Goal: Transaction & Acquisition: Purchase product/service

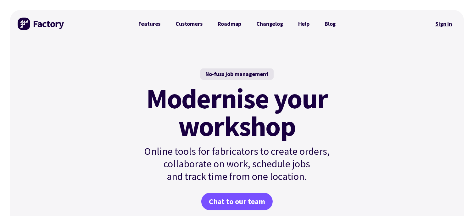
click at [448, 26] on link "Sign in" at bounding box center [443, 24] width 25 height 14
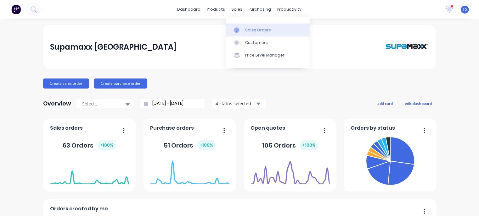
click at [247, 30] on div "Sales Orders" at bounding box center [258, 30] width 26 height 6
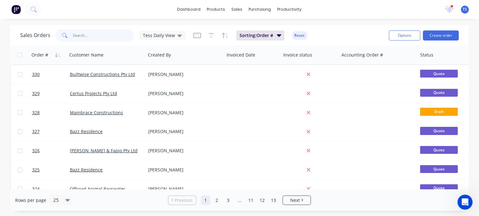
click at [91, 35] on input "text" at bounding box center [103, 35] width 61 height 13
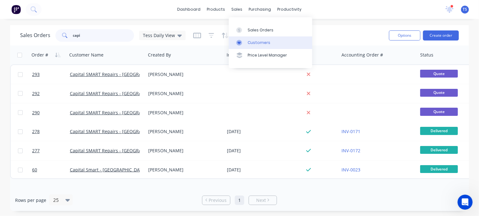
type input "capi"
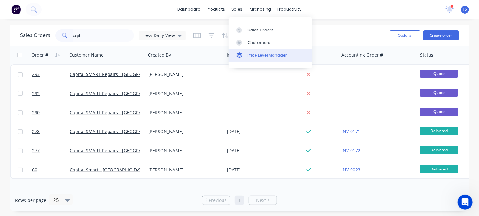
click at [251, 49] on link "Price Level Manager" at bounding box center [270, 55] width 83 height 13
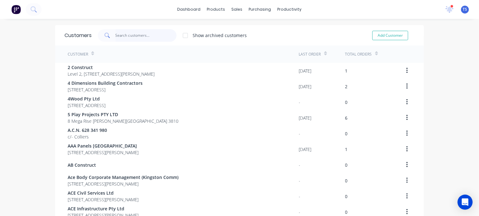
click at [137, 36] on input "text" at bounding box center [145, 35] width 61 height 13
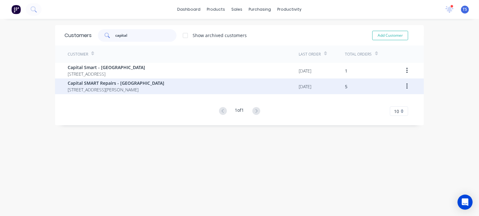
type input "capital"
click at [103, 84] on span "Capital SMART Repairs - [GEOGRAPHIC_DATA]" at bounding box center [116, 83] width 97 height 7
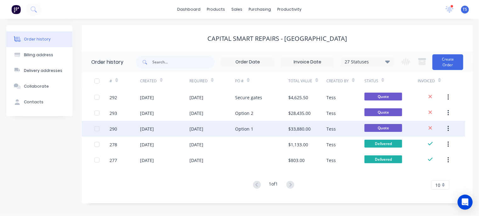
click at [203, 128] on div "[DATE]" at bounding box center [196, 129] width 14 height 7
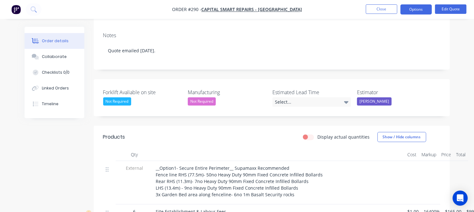
scroll to position [95, 0]
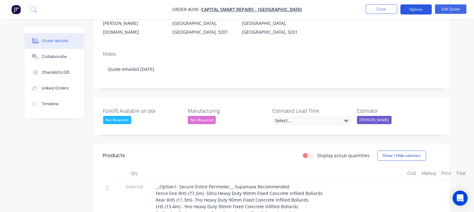
click at [419, 12] on button "Options" at bounding box center [415, 9] width 31 height 10
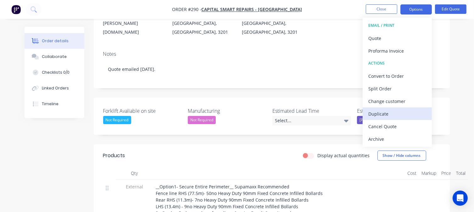
click at [378, 114] on div "Duplicate" at bounding box center [397, 113] width 58 height 9
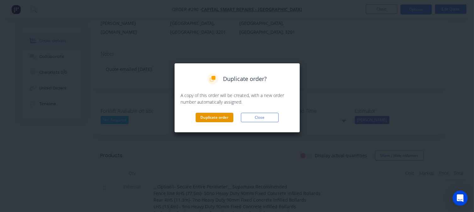
click at [216, 118] on button "Duplicate order" at bounding box center [215, 117] width 38 height 9
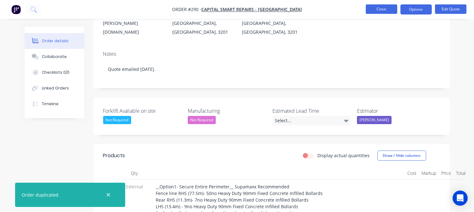
click at [383, 10] on button "Close" at bounding box center [381, 8] width 31 height 9
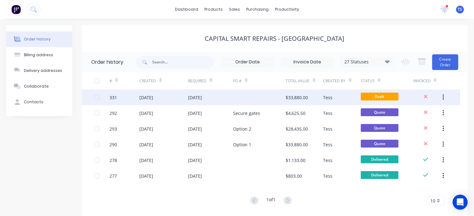
click at [202, 98] on div "03 Sep 2025" at bounding box center [195, 97] width 14 height 7
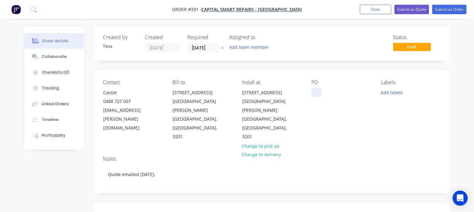
click at [318, 93] on div at bounding box center [316, 92] width 10 height 9
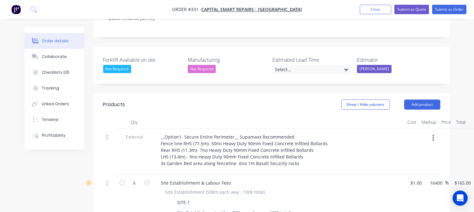
scroll to position [178, 0]
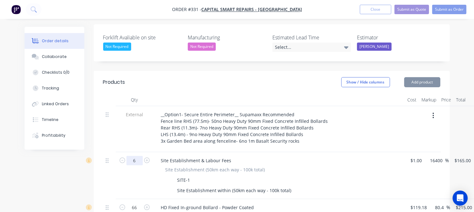
click at [136, 156] on input "6" at bounding box center [134, 160] width 16 height 9
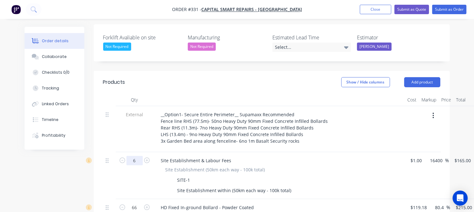
type input "4"
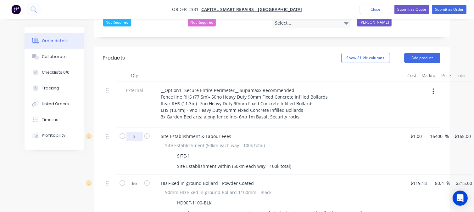
scroll to position [243, 0]
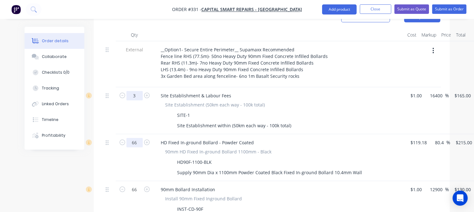
type input "3"
type input "$495.00"
click at [136, 100] on input "66" at bounding box center [134, 95] width 16 height 9
type input "27"
type input "$5,805.00"
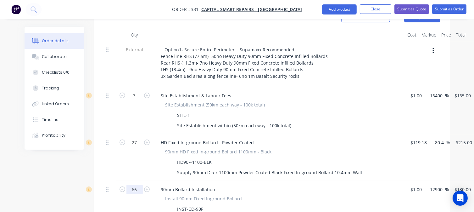
click at [133, 100] on input "66" at bounding box center [134, 95] width 16 height 9
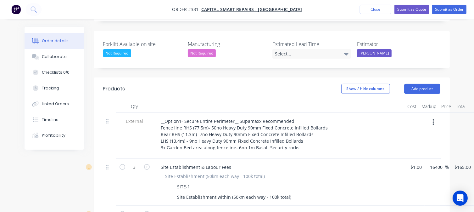
scroll to position [142, 0]
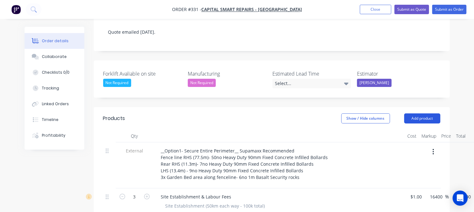
type input "25"
type input "$3,250.00"
click at [420, 113] on button "Add product" at bounding box center [422, 118] width 36 height 10
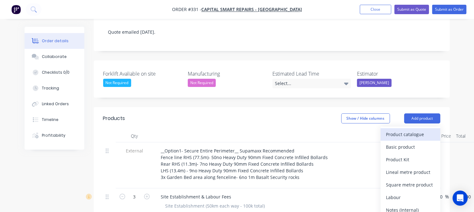
click at [390, 130] on div "Product catalogue" at bounding box center [410, 134] width 48 height 9
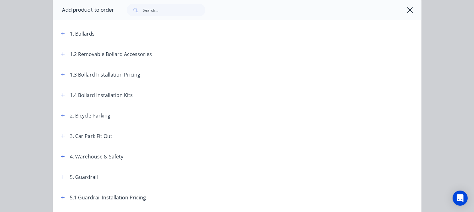
scroll to position [61, 0]
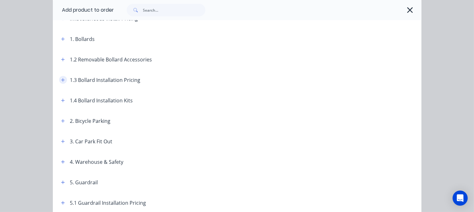
click at [61, 80] on icon "button" at bounding box center [62, 79] width 3 height 3
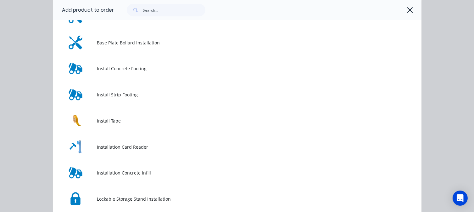
scroll to position [285, 0]
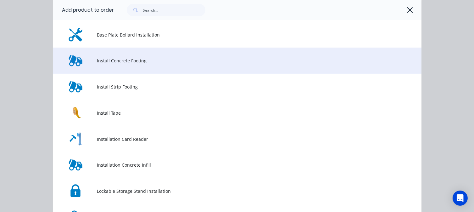
click at [126, 63] on span "Install Concrete Footing" at bounding box center [226, 60] width 259 height 7
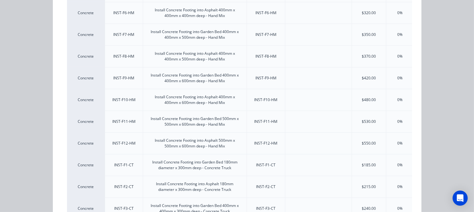
scroll to position [223, 0]
click at [213, 34] on div "Install Concrete Footing into Garden Bed 400mm x 400mm x 500mm deep - Hand Mix" at bounding box center [194, 33] width 93 height 11
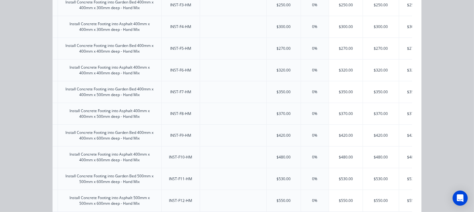
scroll to position [167, 0]
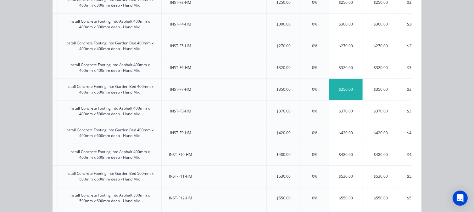
click at [342, 90] on div "$350.00" at bounding box center [346, 89] width 34 height 21
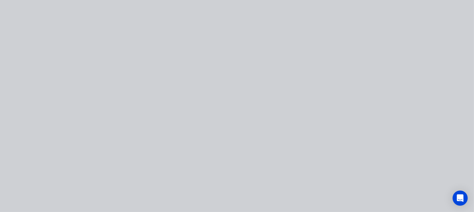
type input "$350.00"
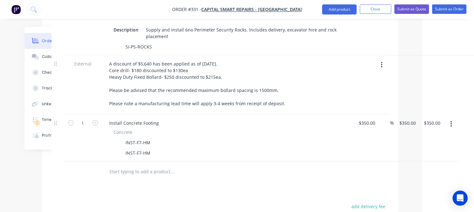
scroll to position [537, 52]
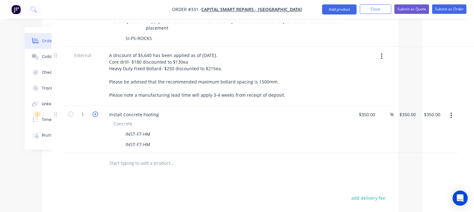
click at [95, 111] on icon "button" at bounding box center [95, 114] width 6 height 6
type input "2"
type input "$700.00"
click at [369, 106] on div "2 Install Concrete Footing Concrete INST-F7-HM INST-F7-HM 350 $350.00 % $350.00…" at bounding box center [220, 129] width 337 height 47
type input "2"
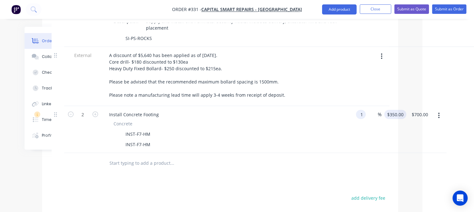
type input "$1.00"
type input "1"
type input "$2.00"
click at [395, 110] on input "1" at bounding box center [397, 114] width 7 height 9
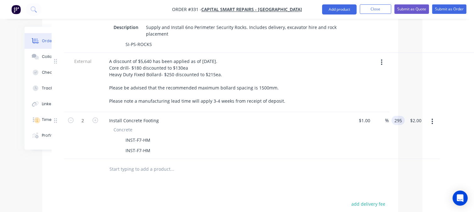
type input "295"
type input "29400"
type input "$295.00"
type input "$590.00"
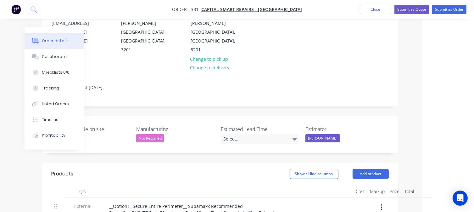
scroll to position [114, 52]
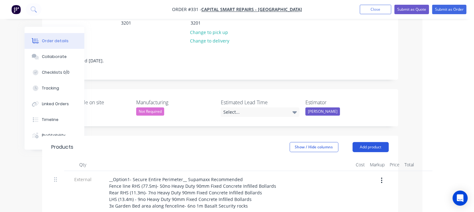
click at [371, 142] on button "Add product" at bounding box center [371, 147] width 36 height 10
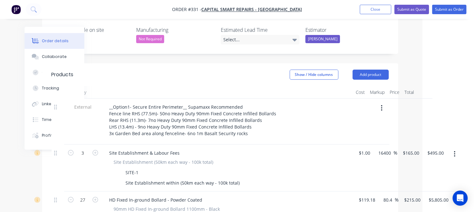
scroll to position [192, 52]
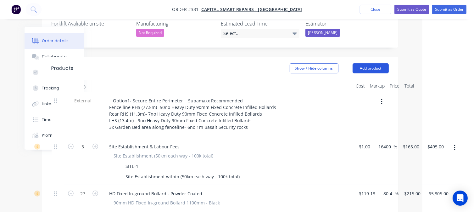
click at [381, 63] on button "Add product" at bounding box center [371, 68] width 36 height 10
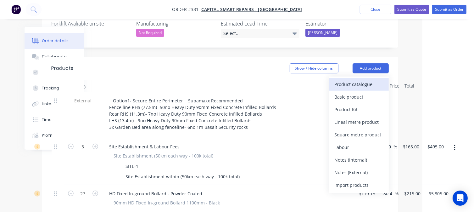
click at [349, 80] on div "Product catalogue" at bounding box center [359, 84] width 48 height 9
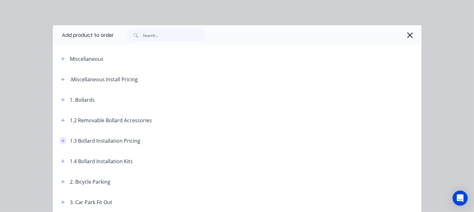
click at [61, 139] on icon "button" at bounding box center [62, 140] width 3 height 3
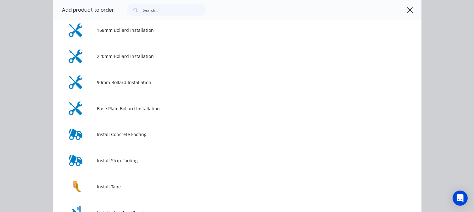
scroll to position [215, 0]
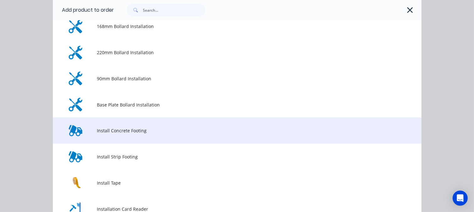
click at [120, 128] on span "Install Concrete Footing" at bounding box center [226, 130] width 259 height 7
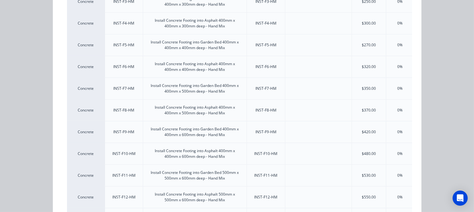
scroll to position [166, 0]
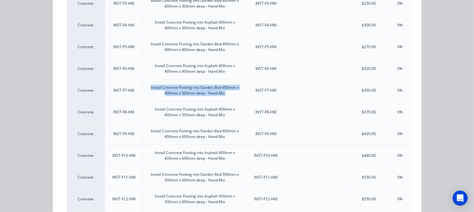
drag, startPoint x: 224, startPoint y: 95, endPoint x: 147, endPoint y: 86, distance: 78.0
click at [147, 86] on div "Install Concrete Footing into Garden Bed 400mm x 400mm x 500mm deep - Hand Mix" at bounding box center [194, 90] width 103 height 21
copy div "Install Concrete Footing into Garden Bed 400mm x 400mm x 500mm deep - Hand Mix"
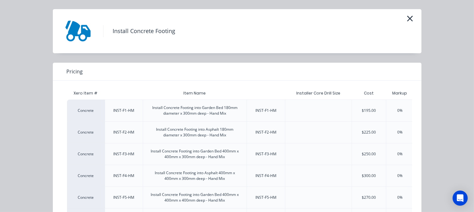
scroll to position [6, 0]
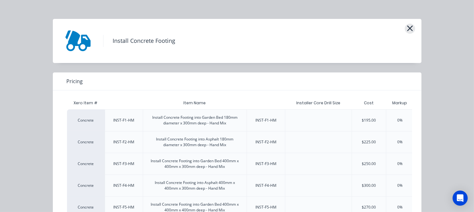
click at [407, 26] on icon "button" at bounding box center [410, 28] width 6 height 6
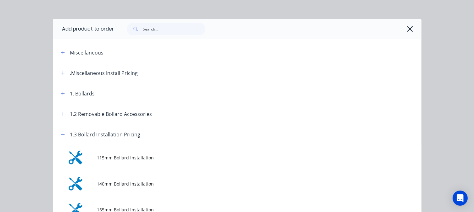
scroll to position [130, 0]
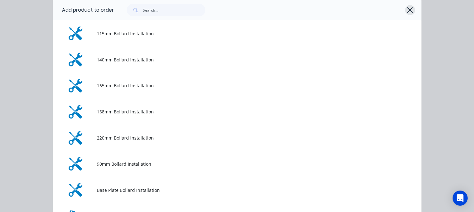
click at [408, 11] on icon "button" at bounding box center [410, 10] width 6 height 6
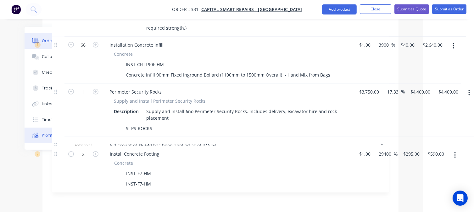
scroll to position [449, 51]
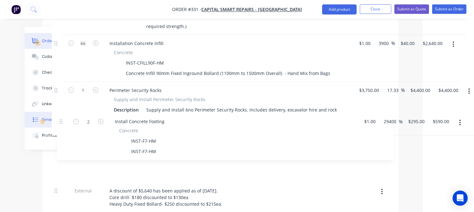
drag, startPoint x: 56, startPoint y: 181, endPoint x: 61, endPoint y: 120, distance: 62.2
click at [61, 120] on div "Order details Collaborate Checklists 0/0 Tracking Linked Orders Timeline Profit…" at bounding box center [186, 0] width 438 height 844
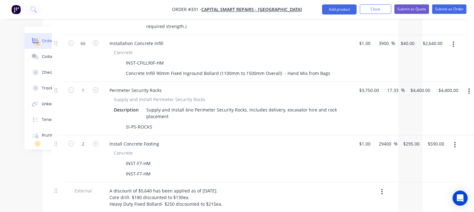
click at [469, 88] on icon "button" at bounding box center [469, 91] width 2 height 7
click at [428, 141] on div "Delete" at bounding box center [447, 145] width 48 height 9
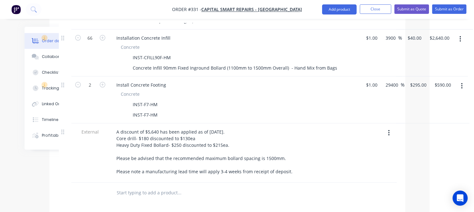
scroll to position [459, 44]
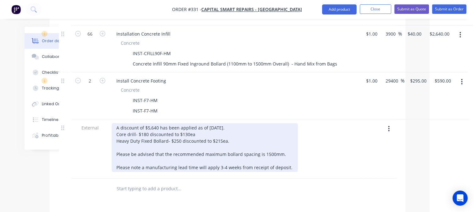
click at [158, 123] on div "A discount of $5,640 has been applied as of 27/08/2025. Core drill- $180 discou…" at bounding box center [205, 147] width 186 height 49
click at [210, 123] on div "A discount of $2,025 has been applied as of 27/08/2025. Core drill- $180 discou…" at bounding box center [205, 147] width 186 height 49
click at [195, 123] on div "A discount of $2,025 has been applied as of 3/09/2025. Core drill- $180 discoun…" at bounding box center [205, 147] width 186 height 49
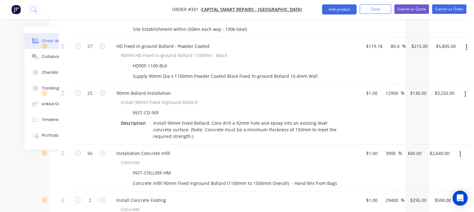
scroll to position [338, 44]
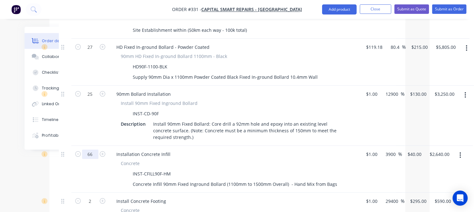
click at [91, 5] on input "66" at bounding box center [90, 0] width 16 height 9
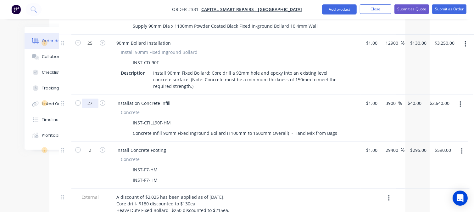
scroll to position [396, 44]
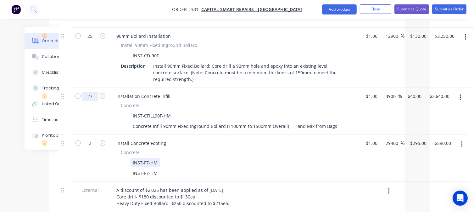
type input "27"
type input "$1,080.00"
click at [147, 158] on div "INST-F7-HM" at bounding box center [146, 162] width 30 height 9
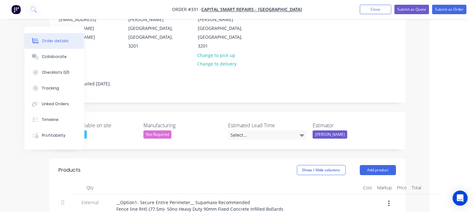
scroll to position [114, 44]
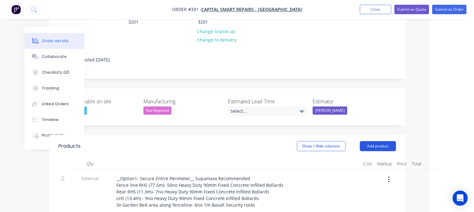
click at [381, 141] on button "Add product" at bounding box center [378, 146] width 36 height 10
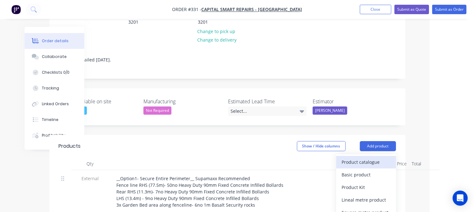
click at [352, 157] on div "Product catalogue" at bounding box center [366, 161] width 48 height 9
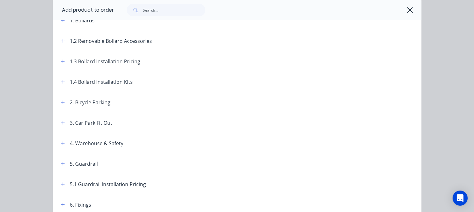
scroll to position [71, 0]
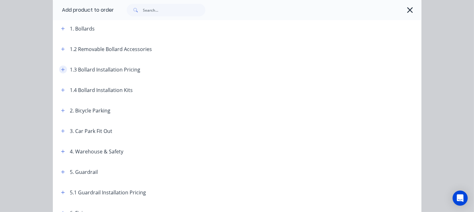
click at [61, 68] on icon "button" at bounding box center [63, 69] width 4 height 4
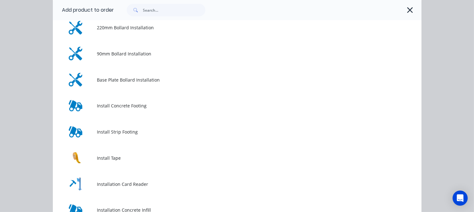
scroll to position [239, 0]
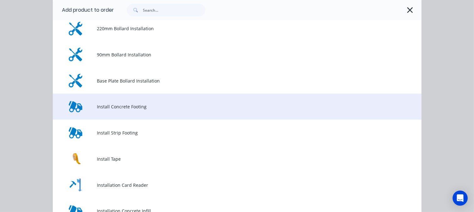
click at [114, 110] on td "Install Concrete Footing" at bounding box center [259, 106] width 324 height 26
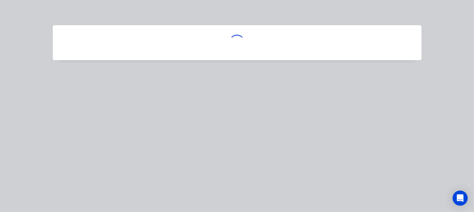
click at [114, 110] on div at bounding box center [237, 106] width 474 height 212
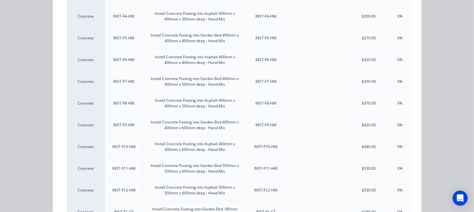
scroll to position [174, 0]
drag, startPoint x: 225, startPoint y: 85, endPoint x: 147, endPoint y: 79, distance: 78.2
click at [148, 79] on div "Install Concrete Footing into Garden Bed 400mm x 400mm x 500mm deep - Hand Mix" at bounding box center [194, 82] width 93 height 11
copy div "Install Concrete Footing into Garden Bed 400mm x 400mm x 500mm deep - Hand Mix"
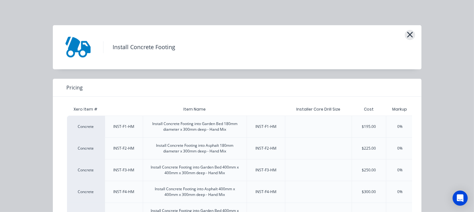
click at [407, 35] on icon "button" at bounding box center [410, 34] width 7 height 9
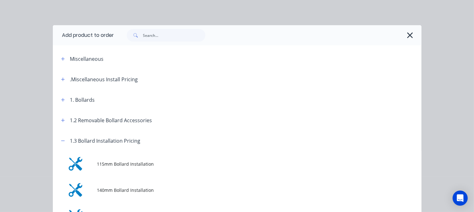
scroll to position [130, 0]
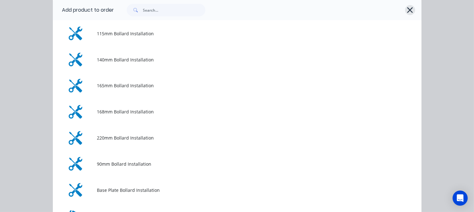
click at [408, 10] on icon "button" at bounding box center [410, 10] width 6 height 6
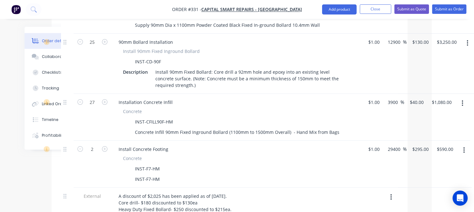
scroll to position [394, 42]
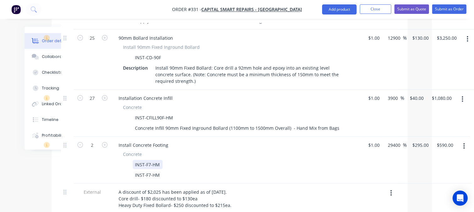
click at [148, 160] on div "INST-F7-HM" at bounding box center [148, 164] width 30 height 9
click at [145, 170] on div "INST-F7-HM" at bounding box center [148, 174] width 30 height 9
drag, startPoint x: 158, startPoint y: 148, endPoint x: 125, endPoint y: 145, distance: 33.5
click at [125, 170] on div "INST-F7-HM" at bounding box center [236, 174] width 230 height 9
paste div
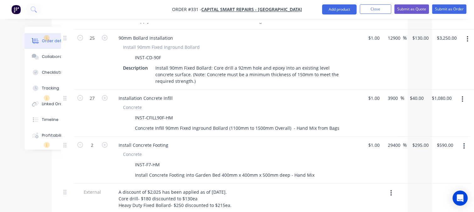
click at [324, 187] on div "A discount of $2,025 has been applied as of 3/09/2025. Core drill- $180 discoun…" at bounding box center [237, 211] width 247 height 49
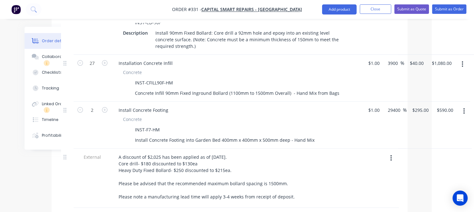
scroll to position [428, 42]
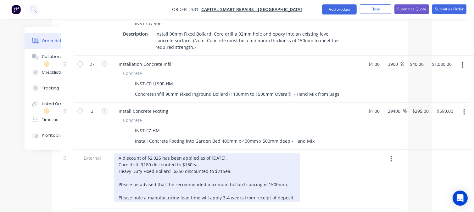
click at [188, 153] on div "A discount of $2,025 has been applied as of 3/09/2025. Core drill- $180 discoun…" at bounding box center [207, 177] width 186 height 49
click at [241, 153] on div "A discount of $2,025 has been applied as of 3/09/2025. Core drill- $180 discoun…" at bounding box center [207, 177] width 186 height 49
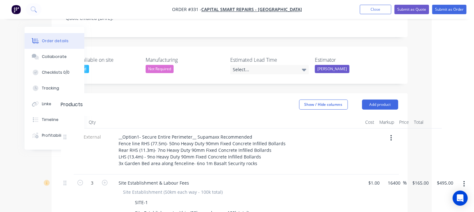
scroll to position [157, 42]
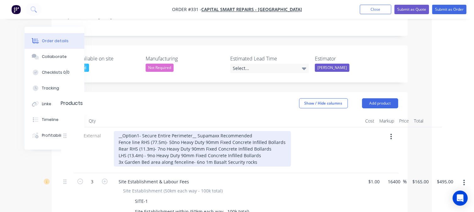
click at [150, 131] on div "__Option1- Secure Entire Perimeter__ Supamaxx Recommended Fence line RHS (77.5m…" at bounding box center [202, 149] width 177 height 36
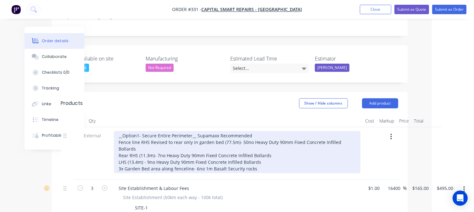
click at [237, 131] on div "__Option1- Secure Entire Perimeter__ Supamaxx Recommended Fence line RHS Revise…" at bounding box center [237, 152] width 247 height 42
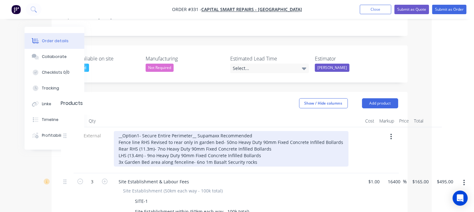
click at [227, 131] on div "__Option1- Secure Entire Perimeter__ Supamaxx Recommended Fence line RHS Revise…" at bounding box center [231, 149] width 235 height 36
click at [226, 131] on div "__Option1- Secure Entire Perimeter__ Supamaxx Recommended Fence line RHS Revise…" at bounding box center [231, 149] width 235 height 36
drag, startPoint x: 259, startPoint y: 137, endPoint x: 116, endPoint y: 137, distance: 142.1
click at [116, 137] on div "__Option1- Secure Entire Perimeter__ Supamaxx Recommended Fence line RHS Revise…" at bounding box center [231, 149] width 235 height 36
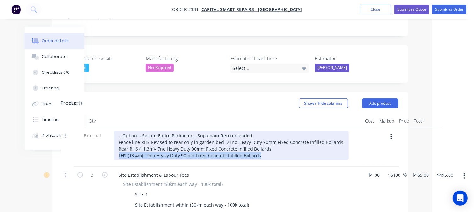
drag, startPoint x: 260, startPoint y: 128, endPoint x: 118, endPoint y: 126, distance: 141.8
click at [118, 131] on div "__Option1- Secure Entire Perimeter__ Supamaxx Recommended Fence line RHS Revise…" at bounding box center [231, 145] width 235 height 29
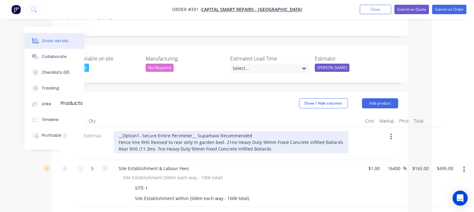
click at [149, 131] on div "__Option1- Secure Entire Perimeter__ Supamaxx Recommended Fence line RHS Revise…" at bounding box center [231, 142] width 235 height 22
click at [221, 131] on div "__Option1- Secure Entire Perimeter__ Supamaxx Recommended Fence line RHS (Revis…" at bounding box center [232, 142] width 236 height 22
click at [196, 131] on div "__Option1- Secure Entire Perimeter__ Supamaxx Recommended Fence line RHS (Revis…" at bounding box center [232, 142] width 237 height 22
click at [282, 131] on div "__Option1- Secure Entire Perimeter__ Supamaxx Recommended Fence line RHS (Revis…" at bounding box center [233, 142] width 239 height 22
click at [138, 131] on div "__Option1- Secure Entire Perimeter__ Supamaxx Recommended Fence line RHS (Revis…" at bounding box center [233, 142] width 239 height 22
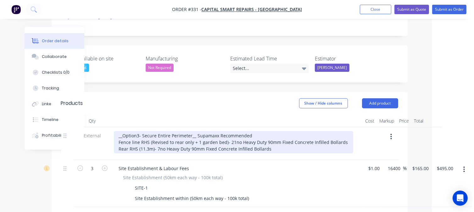
click at [170, 131] on div "__Option3- Secure Entire Perimeter__ Supamaxx Recommended Fence line RHS (Revis…" at bounding box center [233, 142] width 239 height 22
click at [247, 131] on div "__Option3- Secure Rear Perimeter__ Supamaxx Recommended Fence line RHS (Revised…" at bounding box center [233, 142] width 239 height 22
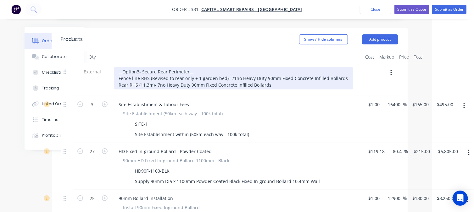
scroll to position [223, 42]
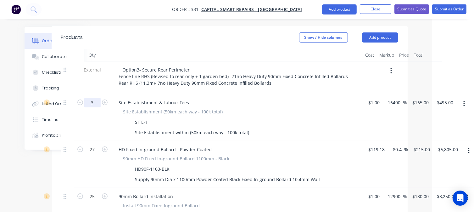
click at [93, 94] on div "3" at bounding box center [93, 117] width 38 height 47
click at [92, 95] on div "3" at bounding box center [93, 117] width 38 height 47
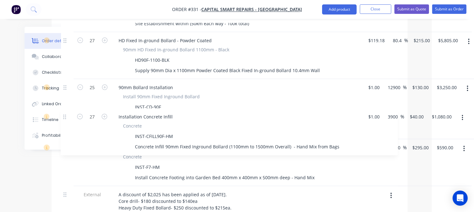
scroll to position [332, 42]
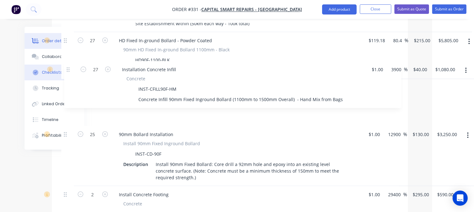
drag, startPoint x: 67, startPoint y: 121, endPoint x: 70, endPoint y: 68, distance: 53.3
click at [70, 68] on div "Order details Collaborate Checklists 0/0 Tracking Linked Orders Timeline Profit…" at bounding box center [195, 83] width 438 height 777
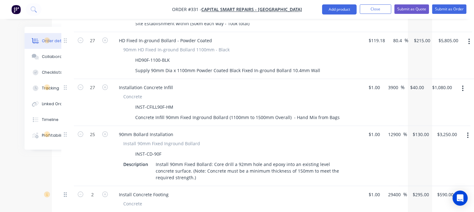
click at [65, 192] on icon at bounding box center [65, 195] width 3 height 6
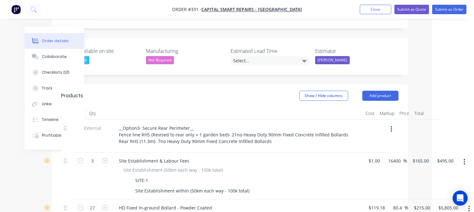
scroll to position [0, 42]
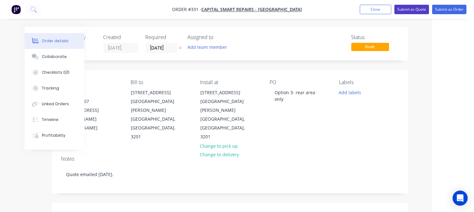
click at [408, 10] on button "Submit as Quote" at bounding box center [411, 9] width 35 height 9
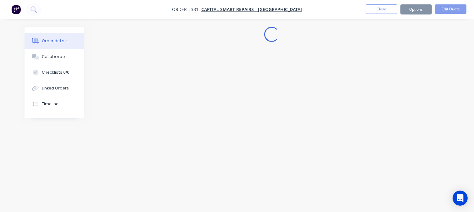
scroll to position [0, 0]
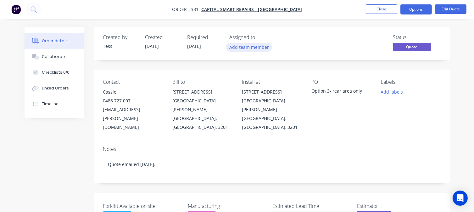
click at [259, 45] on button "Add team member" at bounding box center [249, 47] width 46 height 8
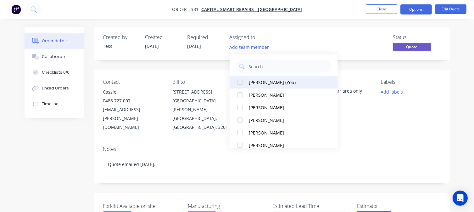
click at [252, 82] on div "[PERSON_NAME] (You)" at bounding box center [286, 82] width 74 height 7
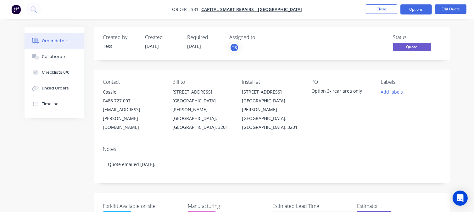
click at [283, 37] on div "Assigned to" at bounding box center [261, 37] width 63 height 6
click at [340, 90] on div "Option 3- rear area only" at bounding box center [340, 91] width 59 height 9
click at [399, 90] on button "Add labels" at bounding box center [391, 91] width 29 height 8
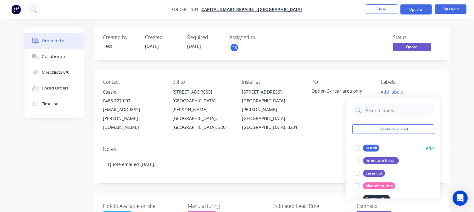
click at [369, 147] on div "Install" at bounding box center [371, 147] width 16 height 7
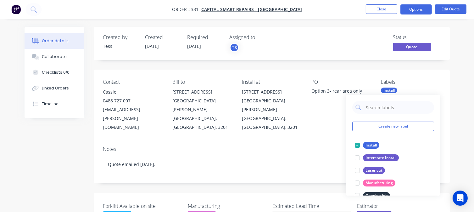
click at [309, 146] on div "Notes" at bounding box center [271, 149] width 337 height 6
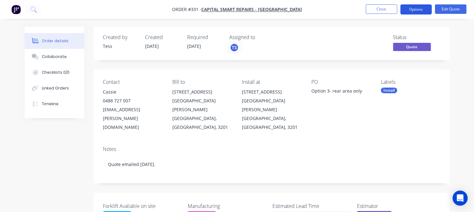
click at [415, 11] on button "Options" at bounding box center [415, 9] width 31 height 10
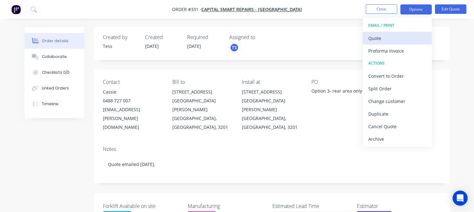
click at [374, 39] on div "Quote" at bounding box center [397, 38] width 58 height 9
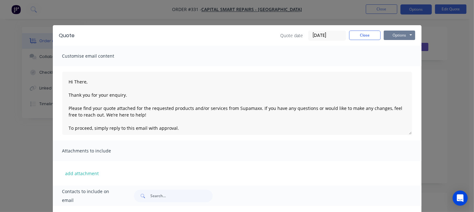
click at [402, 36] on button "Options" at bounding box center [399, 35] width 31 height 9
click at [400, 46] on button "Preview" at bounding box center [404, 46] width 40 height 10
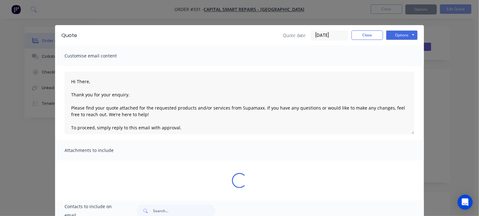
type textarea "Hi There, Thank you for your enquiry. Please find your quote attached for the r…"
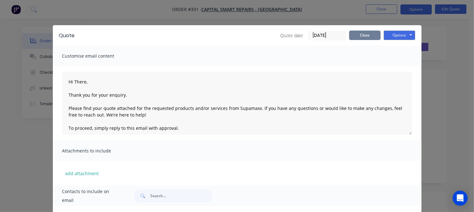
click at [354, 35] on button "Close" at bounding box center [364, 35] width 31 height 9
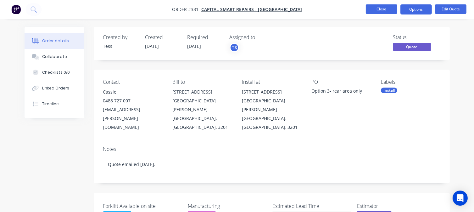
click at [378, 10] on button "Close" at bounding box center [381, 8] width 31 height 9
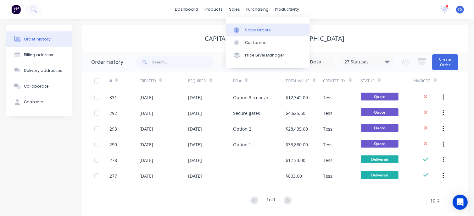
click at [243, 31] on div at bounding box center [238, 30] width 9 height 6
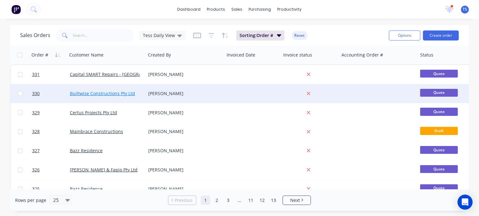
click at [99, 93] on link "Builtwise Constructions Pty Ltd" at bounding box center [102, 94] width 65 height 6
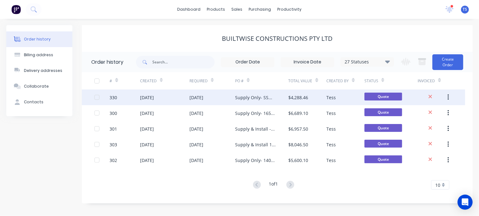
click at [258, 98] on div "Supply Only- SSW140mm dia" at bounding box center [255, 97] width 41 height 7
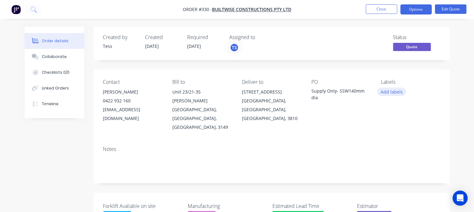
click at [395, 90] on button "Add labels" at bounding box center [391, 91] width 29 height 8
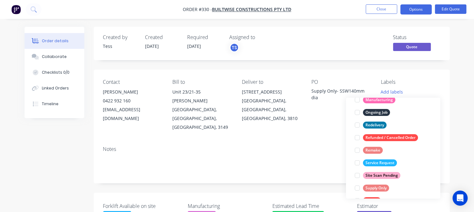
scroll to position [101, 0]
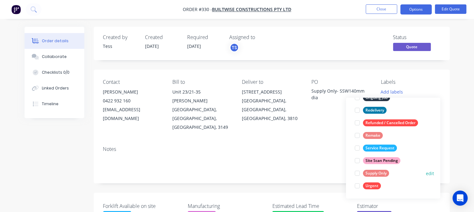
click at [359, 172] on div at bounding box center [357, 173] width 13 height 13
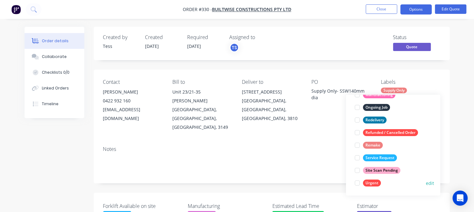
click at [372, 182] on div "Urgent" at bounding box center [372, 182] width 18 height 7
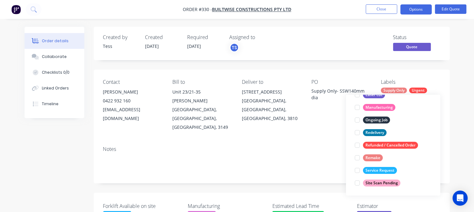
scroll to position [0, 0]
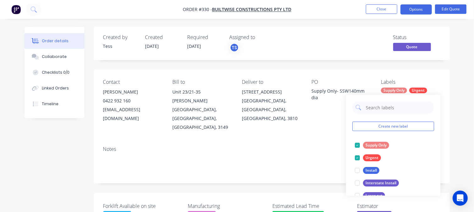
click at [302, 141] on div "Notes" at bounding box center [272, 162] width 356 height 42
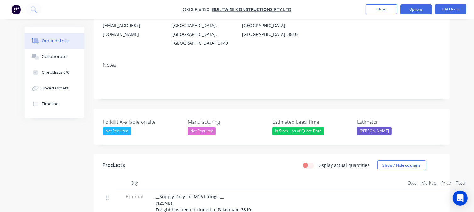
scroll to position [71, 0]
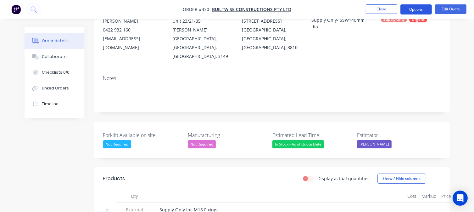
click at [412, 8] on button "Options" at bounding box center [415, 9] width 31 height 10
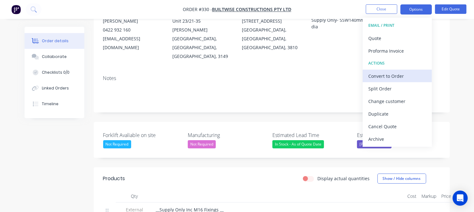
click at [375, 77] on div "Convert to Order" at bounding box center [397, 75] width 58 height 9
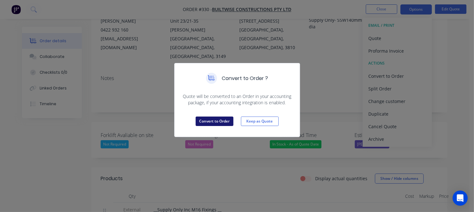
click at [214, 119] on button "Convert to Order" at bounding box center [215, 120] width 38 height 9
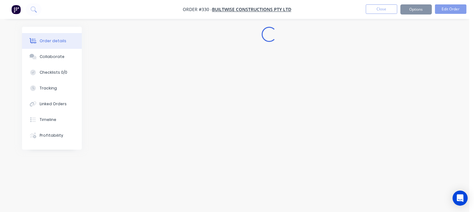
scroll to position [0, 0]
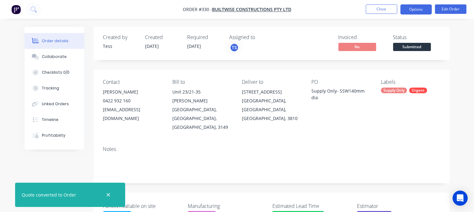
click at [416, 10] on button "Options" at bounding box center [415, 9] width 31 height 10
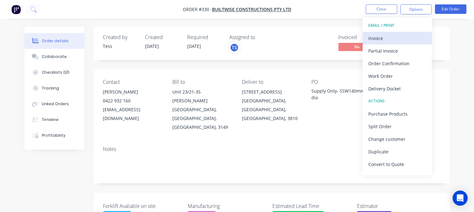
drag, startPoint x: 377, startPoint y: 38, endPoint x: 392, endPoint y: 37, distance: 15.4
click at [392, 37] on div "Invoice" at bounding box center [397, 38] width 58 height 9
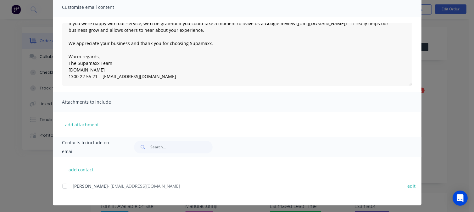
scroll to position [51, 0]
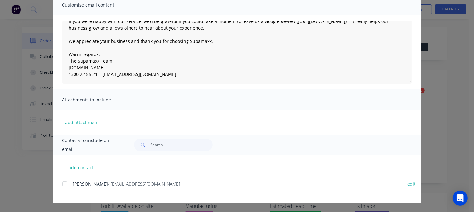
click at [63, 181] on div at bounding box center [64, 183] width 13 height 13
click at [78, 166] on button "add contact" at bounding box center [81, 166] width 38 height 9
select select "AU"
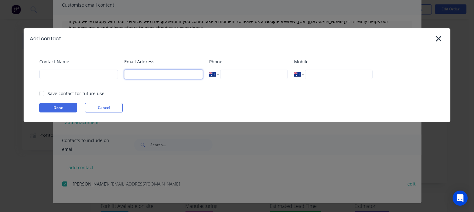
click at [131, 73] on input at bounding box center [163, 74] width 79 height 9
type input "tess@supamaxx.com.au"
click at [91, 75] on input at bounding box center [78, 74] width 79 height 9
type input "Tess"
click at [58, 108] on button "Done" at bounding box center [58, 107] width 38 height 9
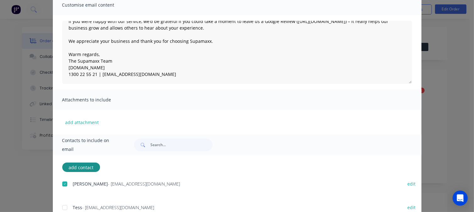
click at [63, 207] on div at bounding box center [64, 207] width 13 height 13
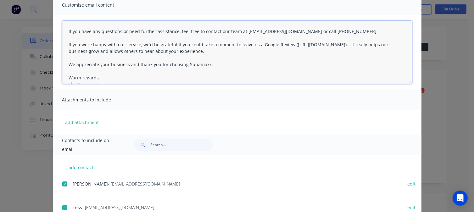
scroll to position [0, 0]
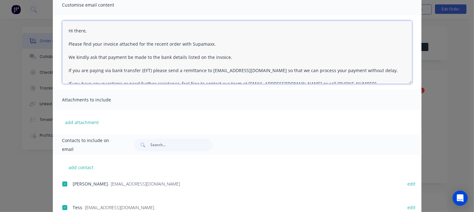
click at [85, 29] on textarea "Hi there, Please find your invoice attached for the recent order with Supamaxx.…" at bounding box center [237, 52] width 350 height 63
click at [226, 59] on textarea "Hi Claudia, Please find your invoice attached for the recent order with Supamax…" at bounding box center [237, 52] width 350 height 63
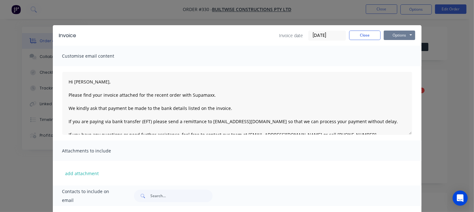
click at [403, 36] on button "Options" at bounding box center [399, 35] width 31 height 9
click at [392, 67] on button "Email" at bounding box center [404, 67] width 40 height 10
type textarea "Hi there, Please find your invoice attached for the recent order with Supamaxx.…"
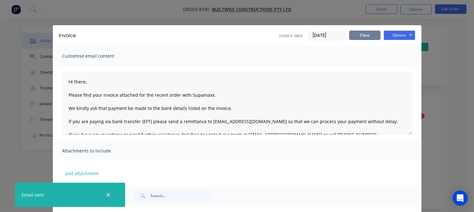
click at [359, 36] on button "Close" at bounding box center [364, 35] width 31 height 9
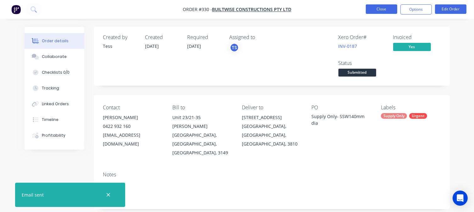
click at [381, 9] on button "Close" at bounding box center [381, 8] width 31 height 9
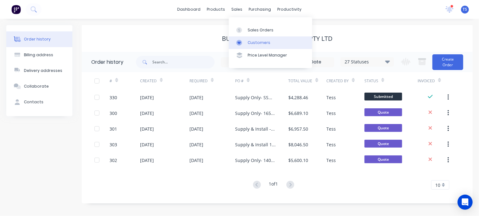
drag, startPoint x: 247, startPoint y: 42, endPoint x: 255, endPoint y: 47, distance: 10.1
click at [247, 42] on link "Customers" at bounding box center [270, 42] width 83 height 13
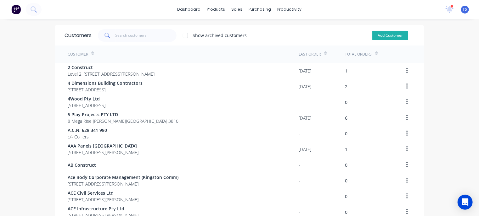
click at [388, 34] on button "Add Customer" at bounding box center [390, 35] width 36 height 9
select select "AU"
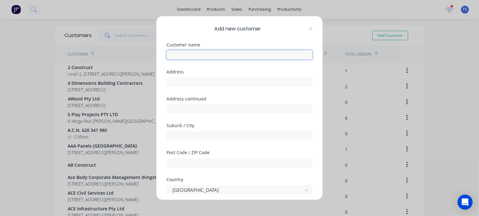
click at [209, 56] on input "text" at bounding box center [239, 54] width 146 height 9
type input "a"
type input "Clean Finish Detailing"
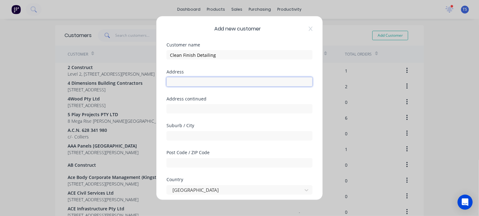
click at [197, 81] on input "text" at bounding box center [239, 81] width 146 height 9
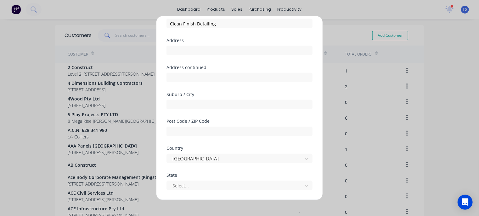
click at [173, 99] on div at bounding box center [239, 103] width 146 height 11
click at [173, 103] on input "text" at bounding box center [239, 104] width 146 height 9
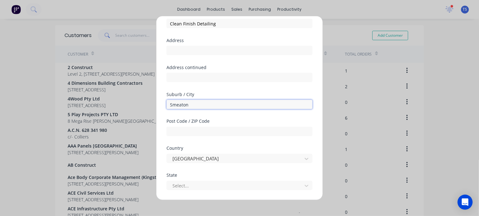
type input "Smeaton Grange"
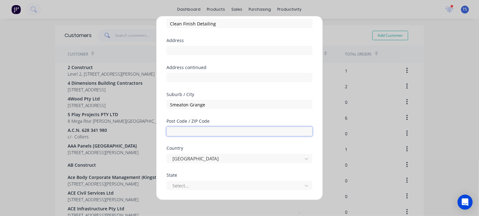
click at [198, 131] on input "text" at bounding box center [239, 131] width 146 height 9
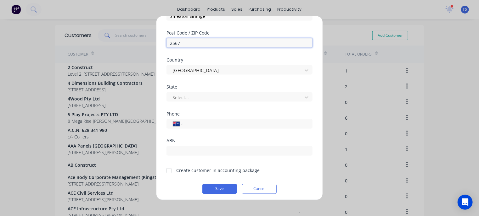
scroll to position [123, 0]
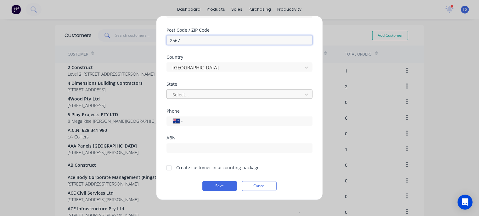
type input "2567"
click at [179, 92] on div at bounding box center [235, 95] width 127 height 8
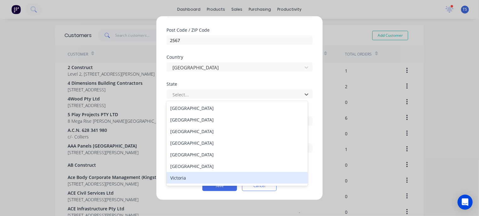
click at [178, 179] on div "Victoria" at bounding box center [236, 178] width 141 height 12
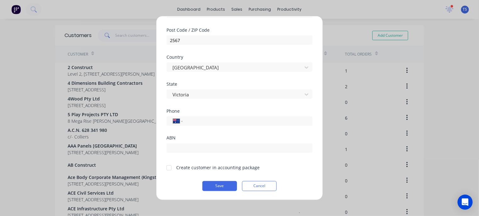
click at [169, 168] on div at bounding box center [169, 168] width 13 height 13
click at [215, 189] on button "Save" at bounding box center [219, 186] width 35 height 10
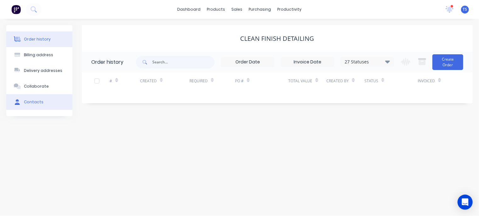
click at [34, 104] on div "Contacts" at bounding box center [33, 102] width 19 height 6
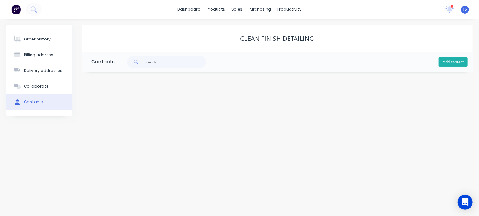
click at [452, 63] on button "Add contact" at bounding box center [452, 61] width 29 height 9
select select "AU"
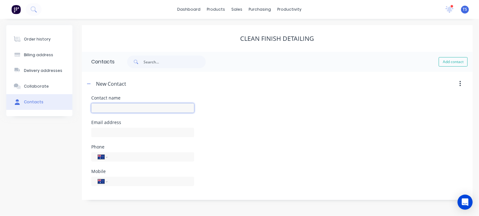
click at [116, 108] on input "text" at bounding box center [142, 107] width 103 height 9
paste input "[PERSON_NAME]"
type input "[PERSON_NAME]"
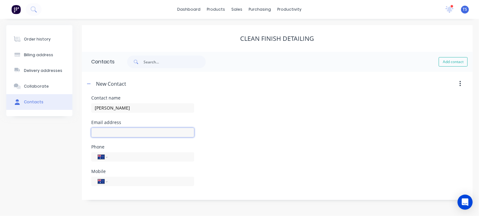
click at [100, 130] on input "text" at bounding box center [142, 132] width 103 height 9
select select "AU"
click at [100, 130] on input "text" at bounding box center [142, 132] width 103 height 9
type input "[EMAIL_ADDRESS][DOMAIN_NAME]"
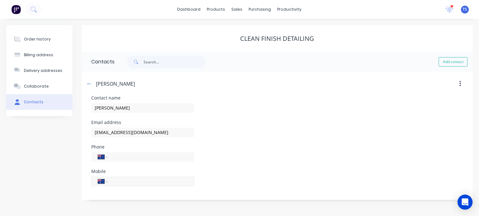
click at [118, 185] on input "tel" at bounding box center [149, 181] width 75 height 7
type input "0437 775 085"
click at [360, 148] on div "Phone International [GEOGRAPHIC_DATA] [GEOGRAPHIC_DATA] [GEOGRAPHIC_DATA] [GEOG…" at bounding box center [277, 157] width 372 height 25
click at [88, 83] on icon "button" at bounding box center [89, 84] width 4 height 4
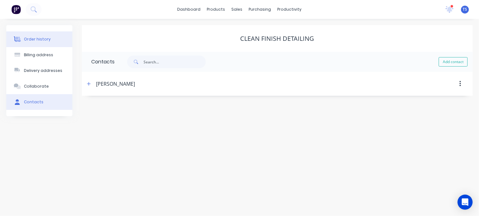
click at [40, 39] on div "Order history" at bounding box center [37, 39] width 27 height 6
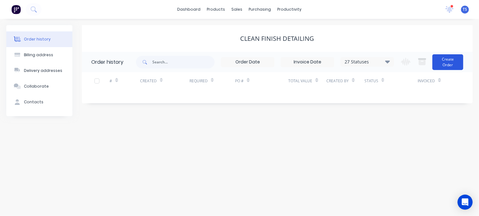
click at [450, 59] on button "Create Order" at bounding box center [447, 62] width 31 height 16
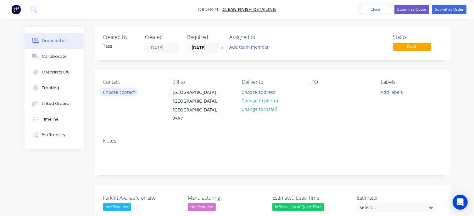
click at [118, 94] on button "Choose contact" at bounding box center [118, 92] width 39 height 8
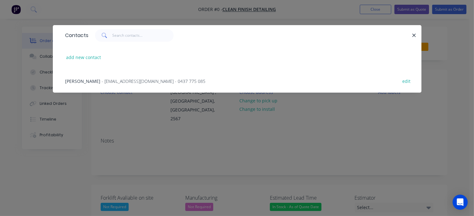
click at [111, 83] on span "- [EMAIL_ADDRESS][DOMAIN_NAME] - 0437 775 085" at bounding box center [154, 81] width 104 height 6
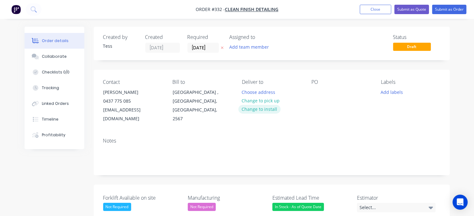
click at [256, 105] on button "Change to install" at bounding box center [259, 109] width 42 height 8
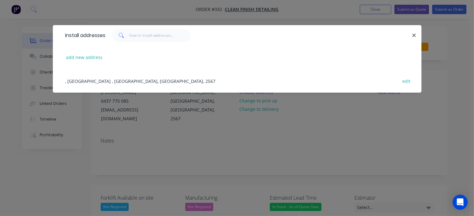
click at [99, 81] on div ", [GEOGRAPHIC_DATA] , [GEOGRAPHIC_DATA], [GEOGRAPHIC_DATA], 2567 edit" at bounding box center [237, 81] width 350 height 24
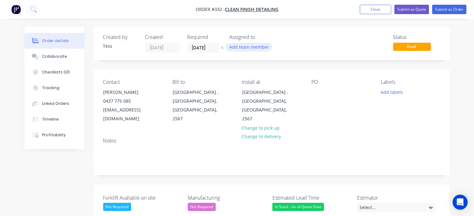
click at [256, 51] on button "Add team member" at bounding box center [249, 47] width 46 height 8
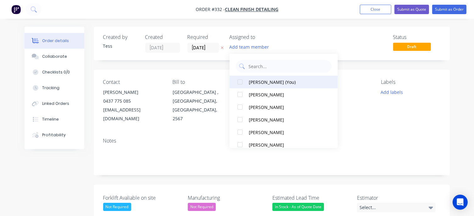
click at [249, 83] on div "[PERSON_NAME] (You)" at bounding box center [286, 82] width 74 height 7
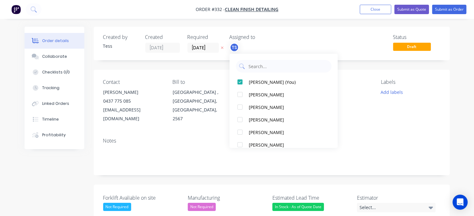
click at [301, 35] on div "Status Draft" at bounding box center [366, 43] width 148 height 19
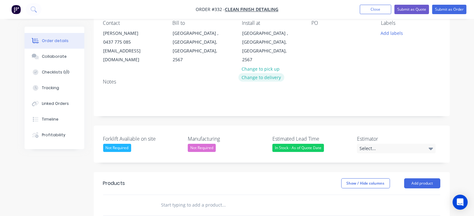
scroll to position [94, 0]
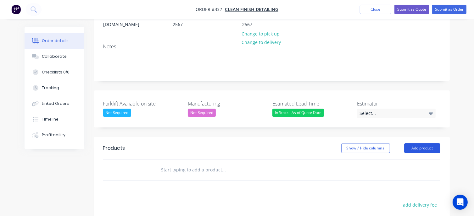
click at [416, 143] on button "Add product" at bounding box center [422, 148] width 36 height 10
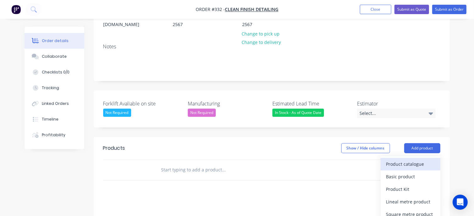
click at [408, 160] on div "Product catalogue" at bounding box center [410, 164] width 48 height 9
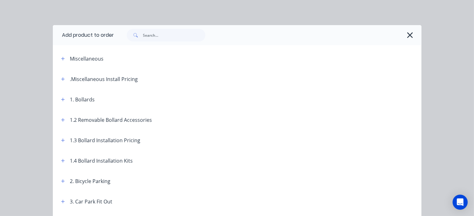
click at [409, 36] on icon "button" at bounding box center [410, 35] width 6 height 6
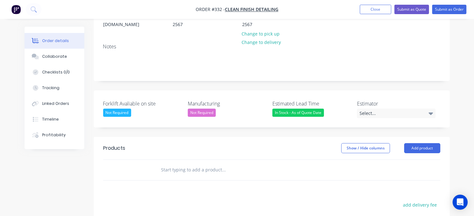
click at [176, 164] on input "text" at bounding box center [224, 170] width 126 height 13
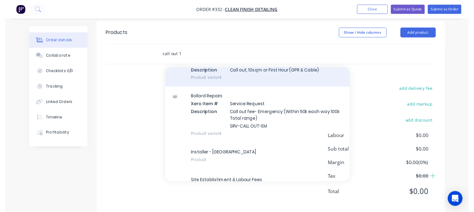
scroll to position [168, 0]
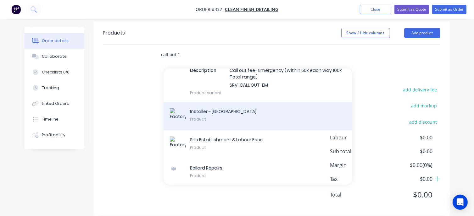
type input "call out 1"
click at [246, 110] on div "Installer - [GEOGRAPHIC_DATA] Product" at bounding box center [258, 116] width 189 height 28
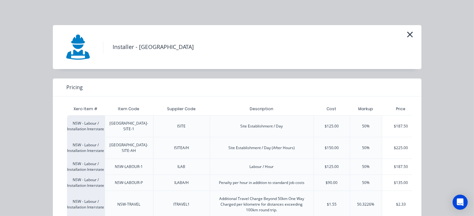
click at [402, 122] on div "$187.50" at bounding box center [401, 126] width 38 height 21
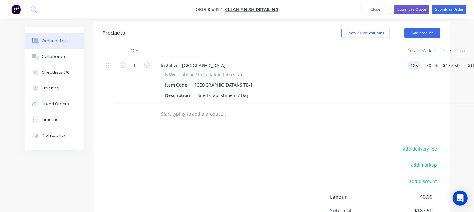
click at [419, 61] on input "125" at bounding box center [415, 65] width 11 height 9
type input "$62.50"
type input "$93.75"
click at [377, 113] on div at bounding box center [266, 114] width 226 height 20
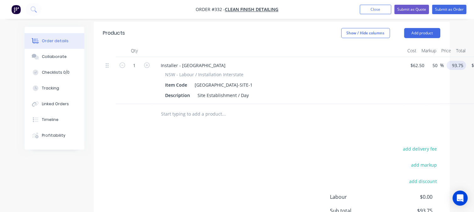
click at [452, 61] on input "93.75" at bounding box center [457, 65] width 17 height 9
type input "90"
type input "44"
type input "$90.00"
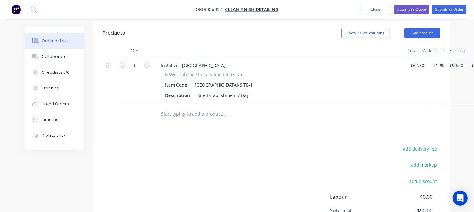
click at [290, 124] on div "Products Show / Hide columns Add product Qty Cost Markup Price Total 1 Installe…" at bounding box center [272, 148] width 356 height 253
click at [182, 108] on input "text" at bounding box center [224, 114] width 126 height 13
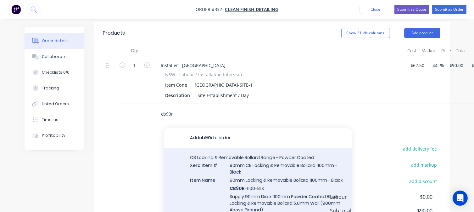
type input "cb90r"
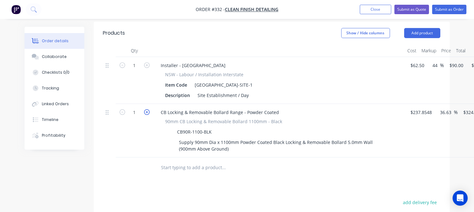
click at [147, 109] on icon "button" at bounding box center [147, 112] width 6 height 6
type input "2"
type input "$649.96"
click at [194, 161] on input "text" at bounding box center [224, 167] width 126 height 13
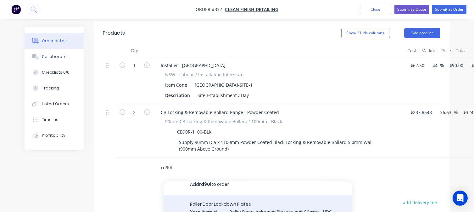
scroll to position [12, 0]
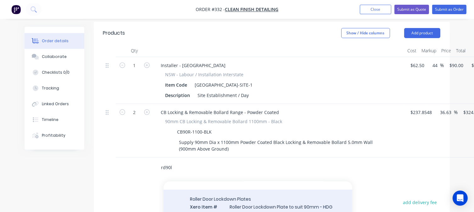
type input "rd90l"
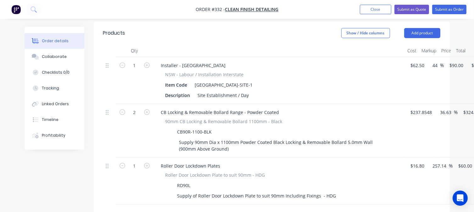
click at [183, 209] on input "text" at bounding box center [224, 214] width 126 height 13
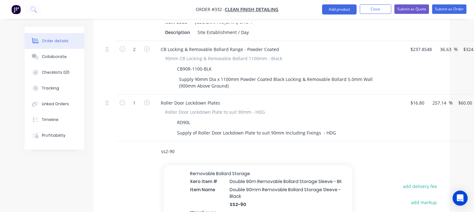
scroll to position [31, 0]
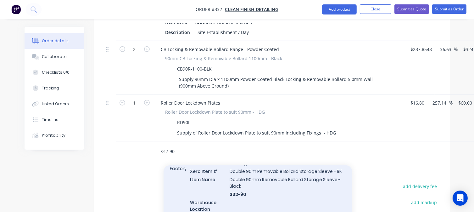
type input "ss2-90"
click at [245, 175] on div "Removable Bollard Storage Xero Item # Double 90m Removable Bollard Storage Slee…" at bounding box center [258, 190] width 189 height 72
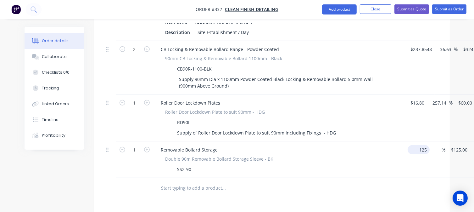
click at [419, 145] on input "125" at bounding box center [419, 149] width 19 height 9
type input "$1.00"
type input "1"
type input "$1.00"
click at [449, 145] on input "1" at bounding box center [447, 149] width 19 height 9
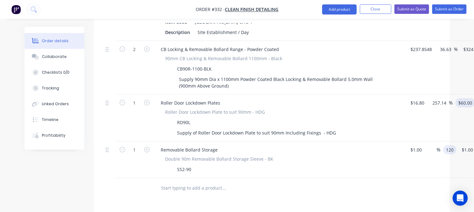
type input "120"
type input "60"
type input "11900"
type input "$120.00"
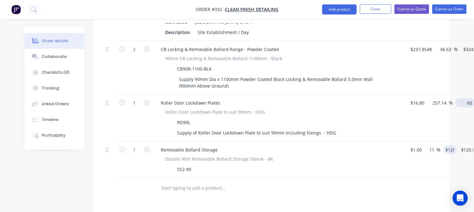
click at [461, 98] on input "60" at bounding box center [466, 102] width 17 height 9
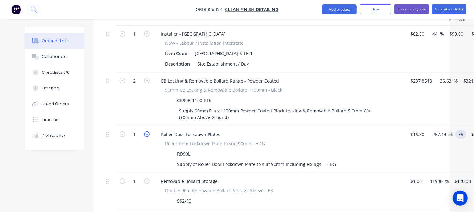
type input "55"
type input "227.38"
type input "$55.00"
click at [146, 131] on icon "button" at bounding box center [147, 134] width 6 height 6
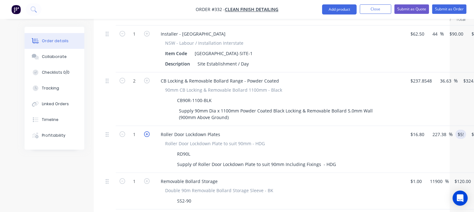
type input "2"
type input "$110.00"
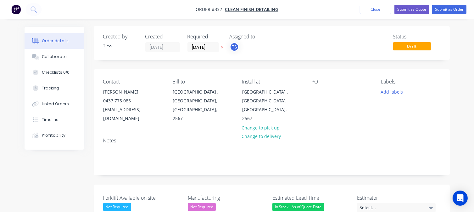
scroll to position [0, 0]
